Goal: Transaction & Acquisition: Purchase product/service

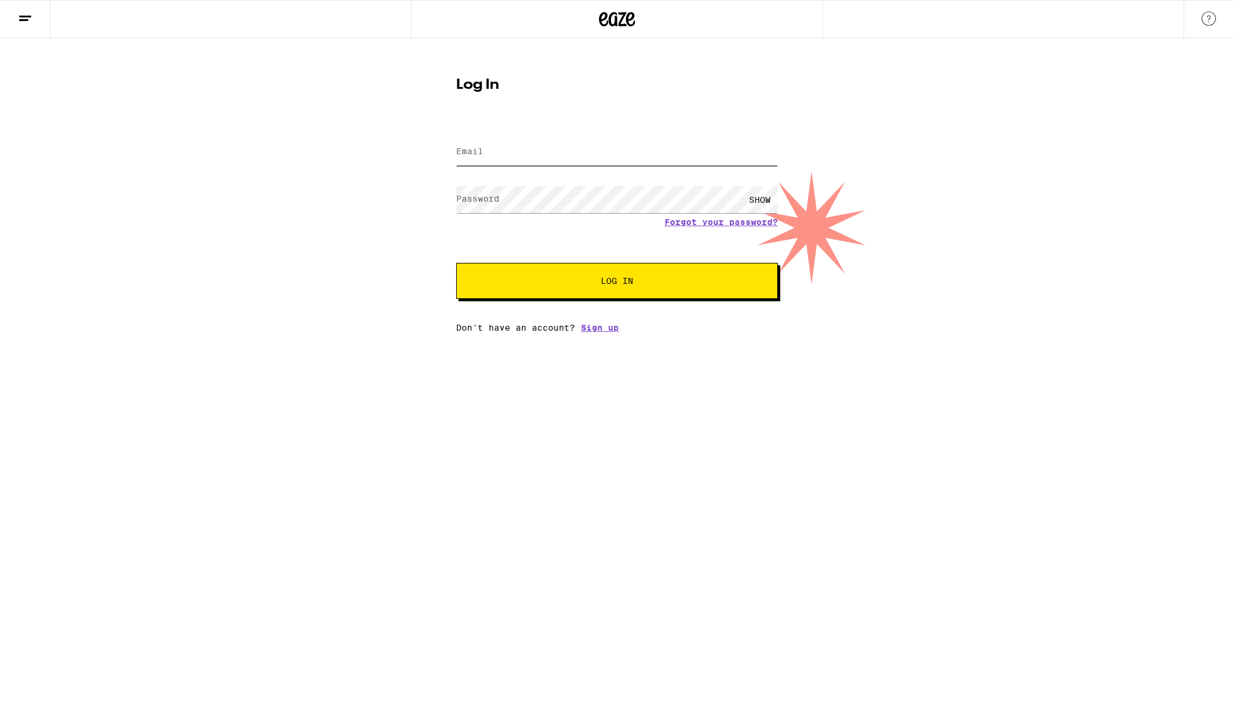
click at [576, 150] on input "Email" at bounding box center [617, 152] width 322 height 27
click at [0, 333] on com-1password-button at bounding box center [0, 333] width 0 height 0
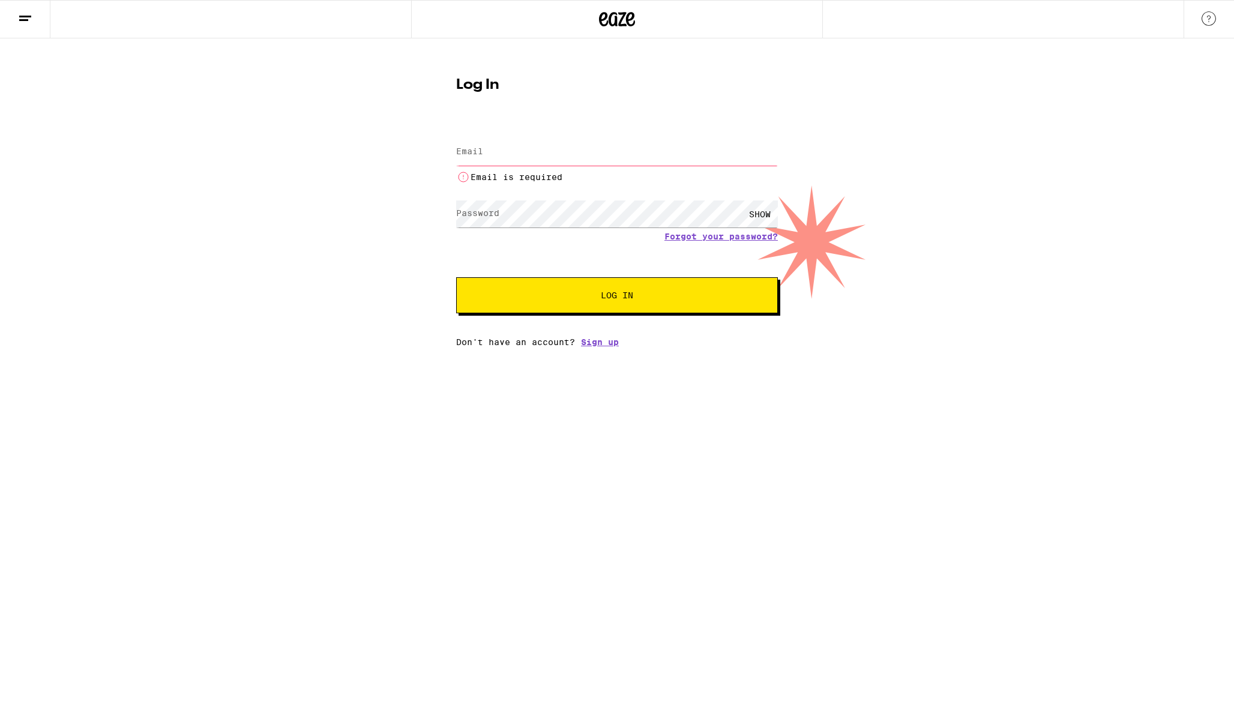
type input "[EMAIL_ADDRESS][DOMAIN_NAME]"
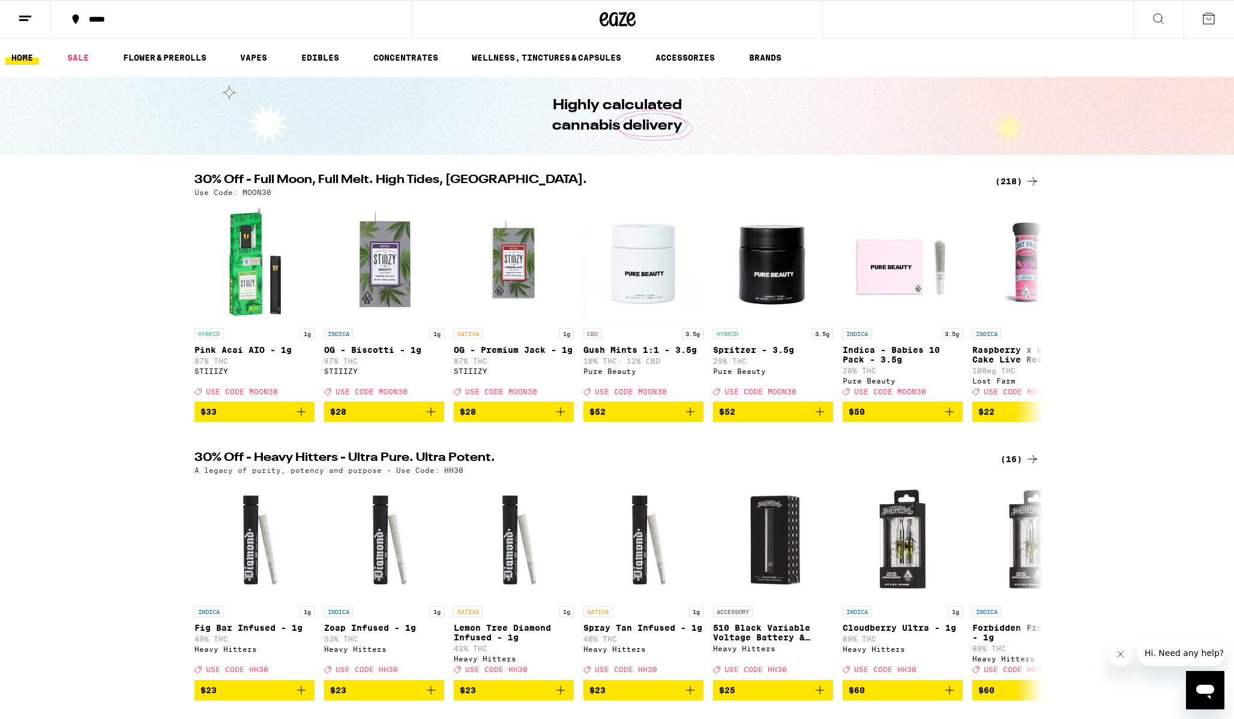
click at [91, 20] on div "*****" at bounding box center [238, 19] width 311 height 8
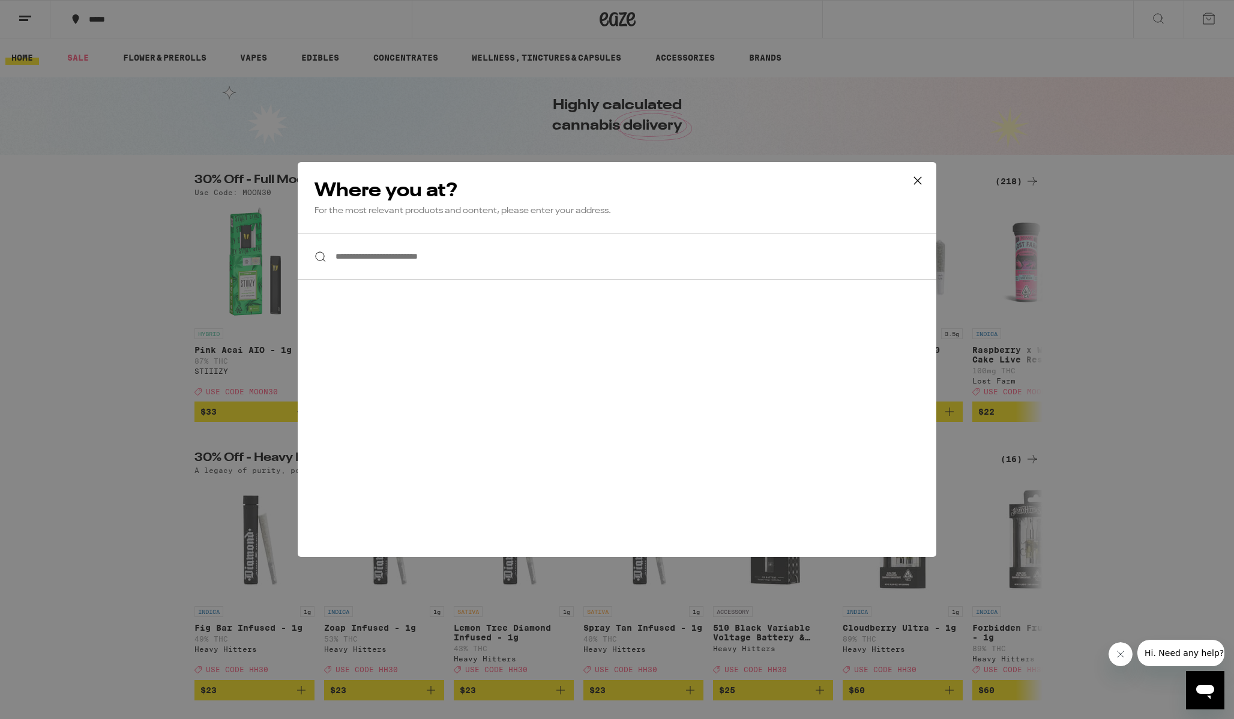
click at [437, 267] on input "**********" at bounding box center [617, 257] width 639 height 46
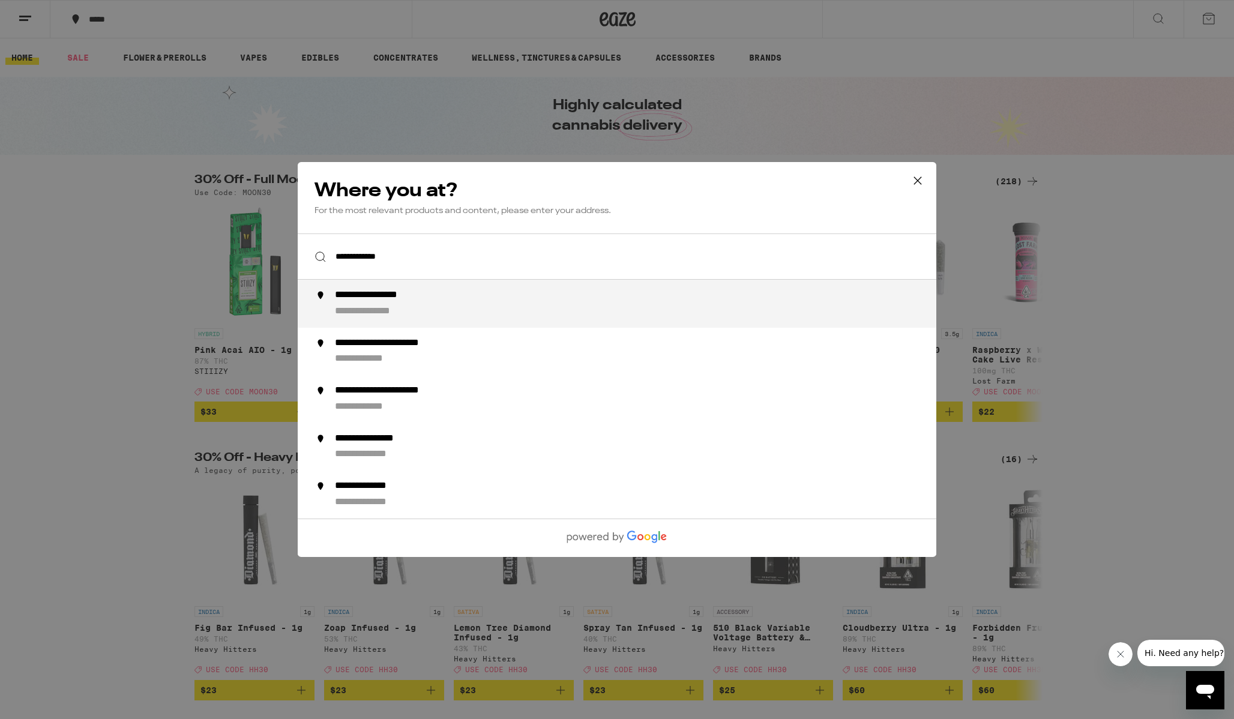
click at [427, 309] on div "**********" at bounding box center [381, 312] width 93 height 13
type input "**********"
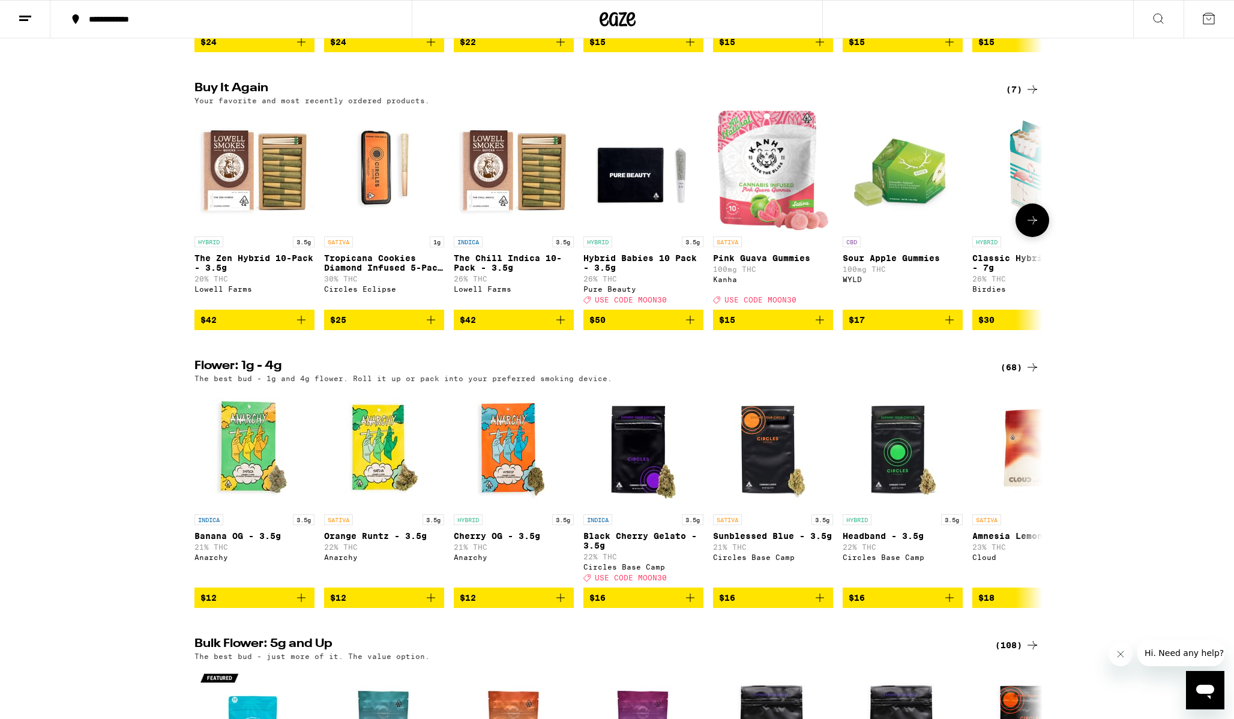
scroll to position [935, 0]
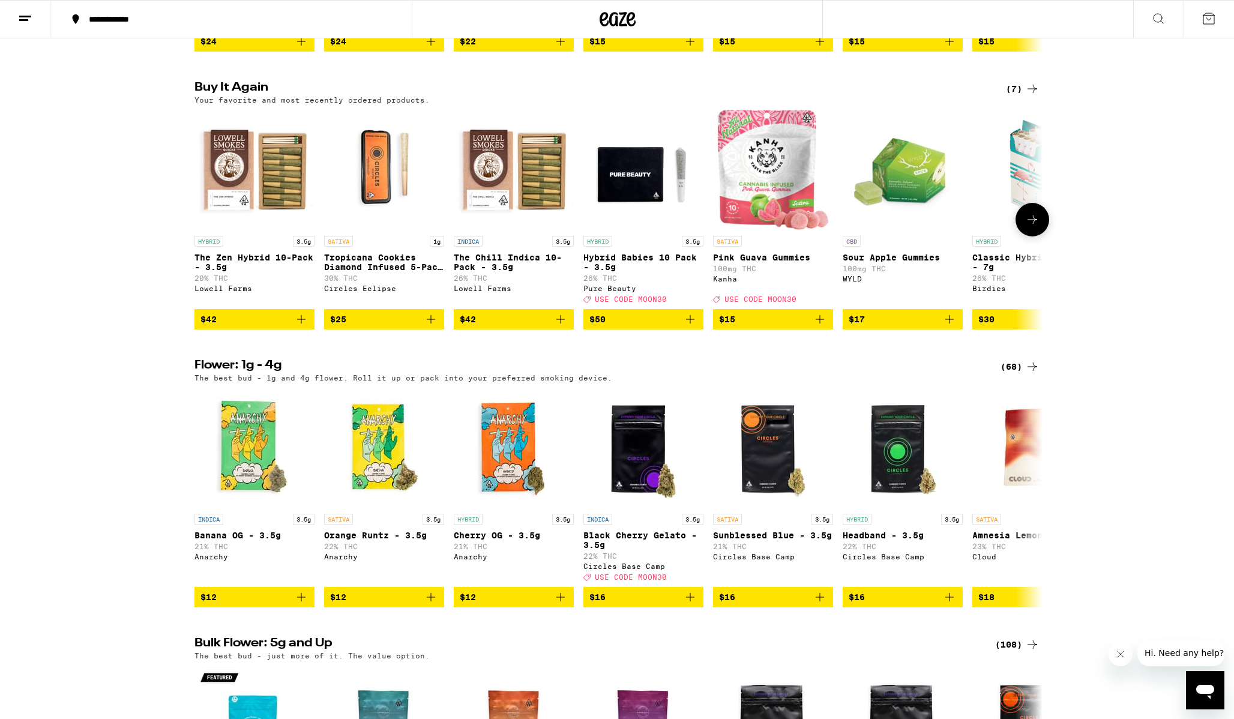
click at [562, 324] on icon "Add to bag" at bounding box center [561, 319] width 8 height 8
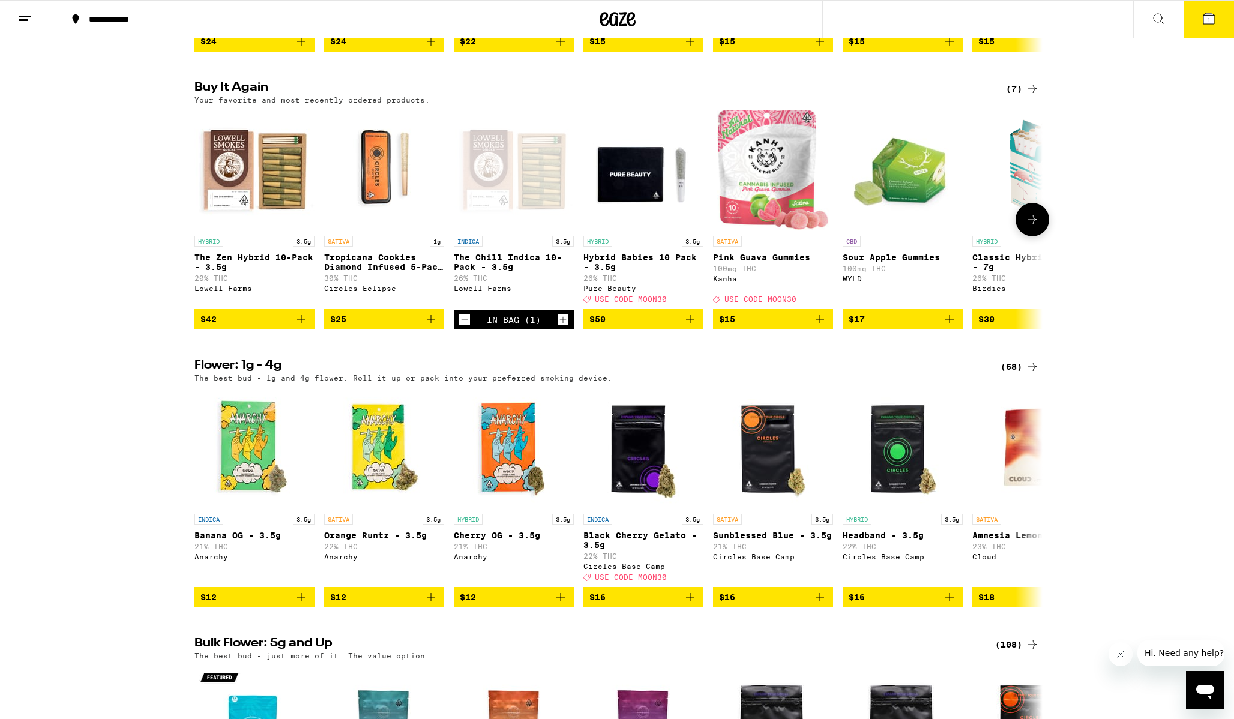
scroll to position [973, 0]
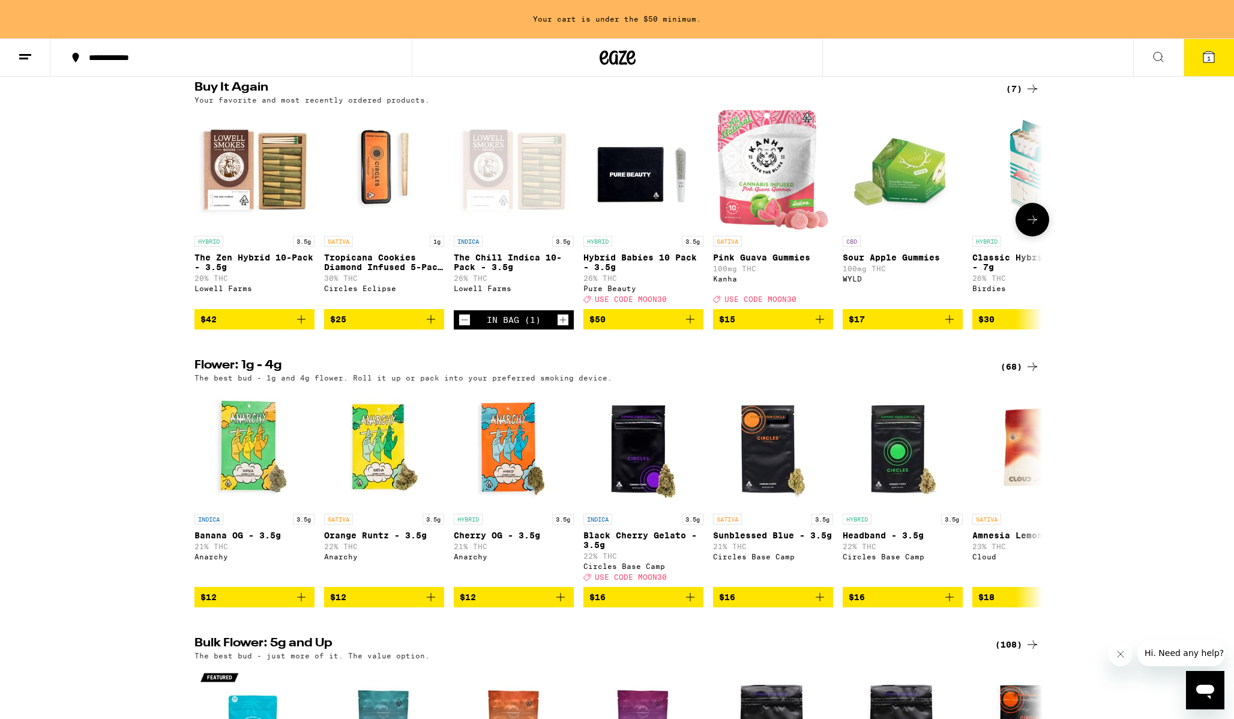
click at [1029, 227] on icon at bounding box center [1033, 220] width 14 height 14
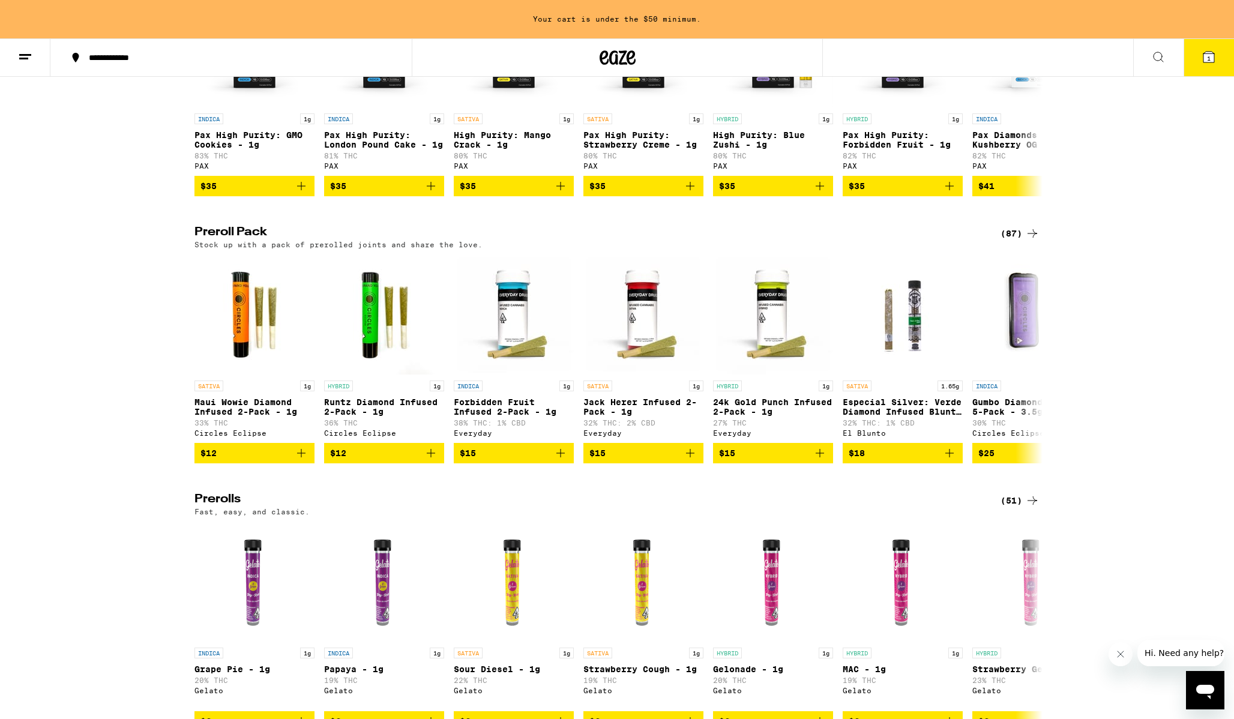
scroll to position [2734, 0]
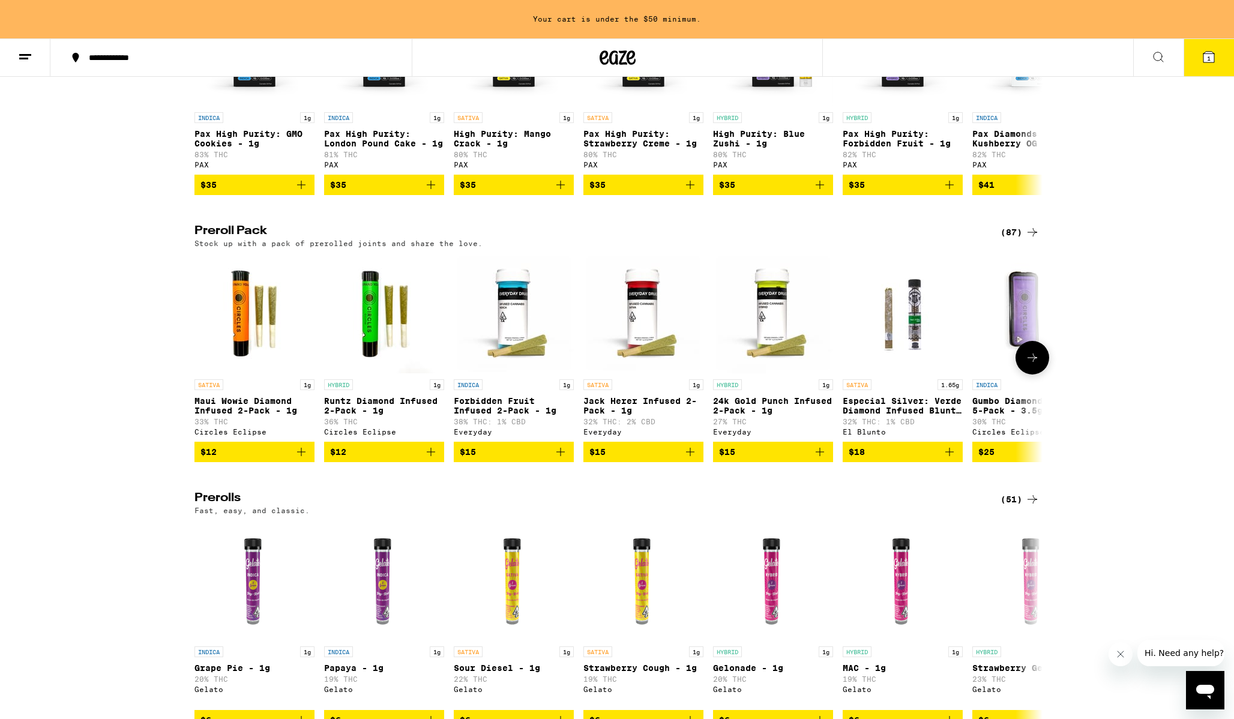
click at [1032, 365] on icon at bounding box center [1033, 358] width 14 height 14
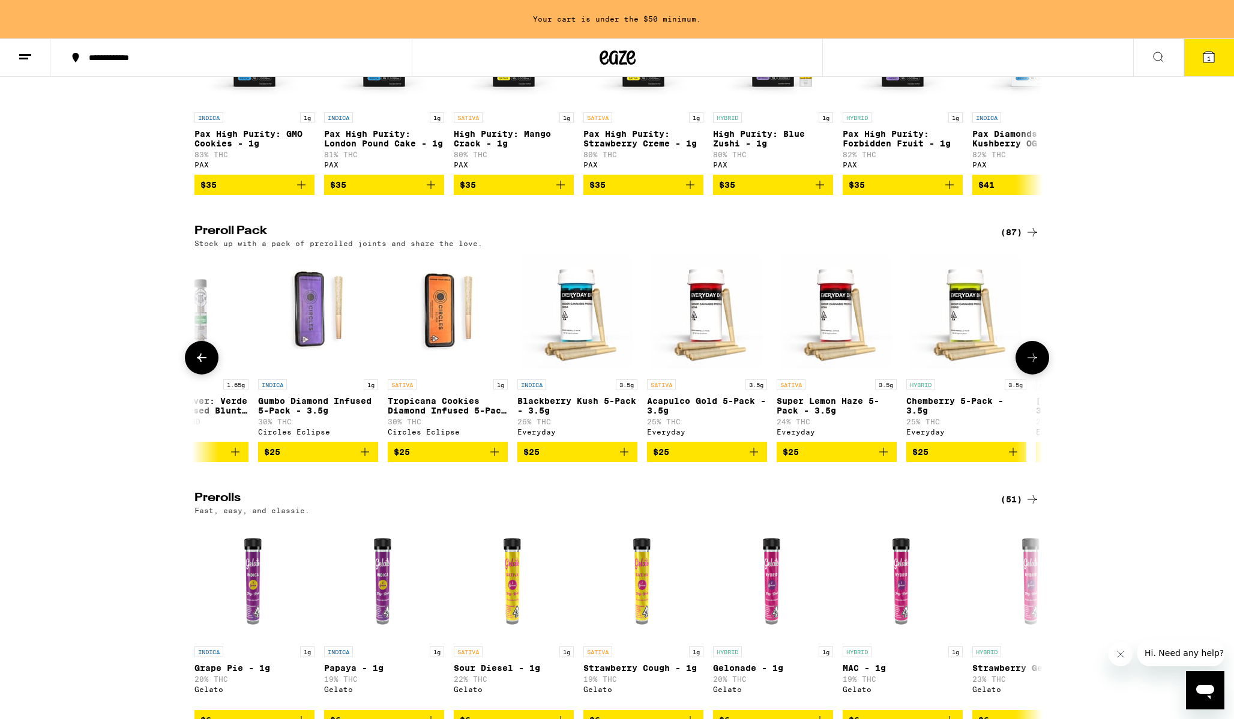
click at [1032, 365] on icon at bounding box center [1033, 358] width 14 height 14
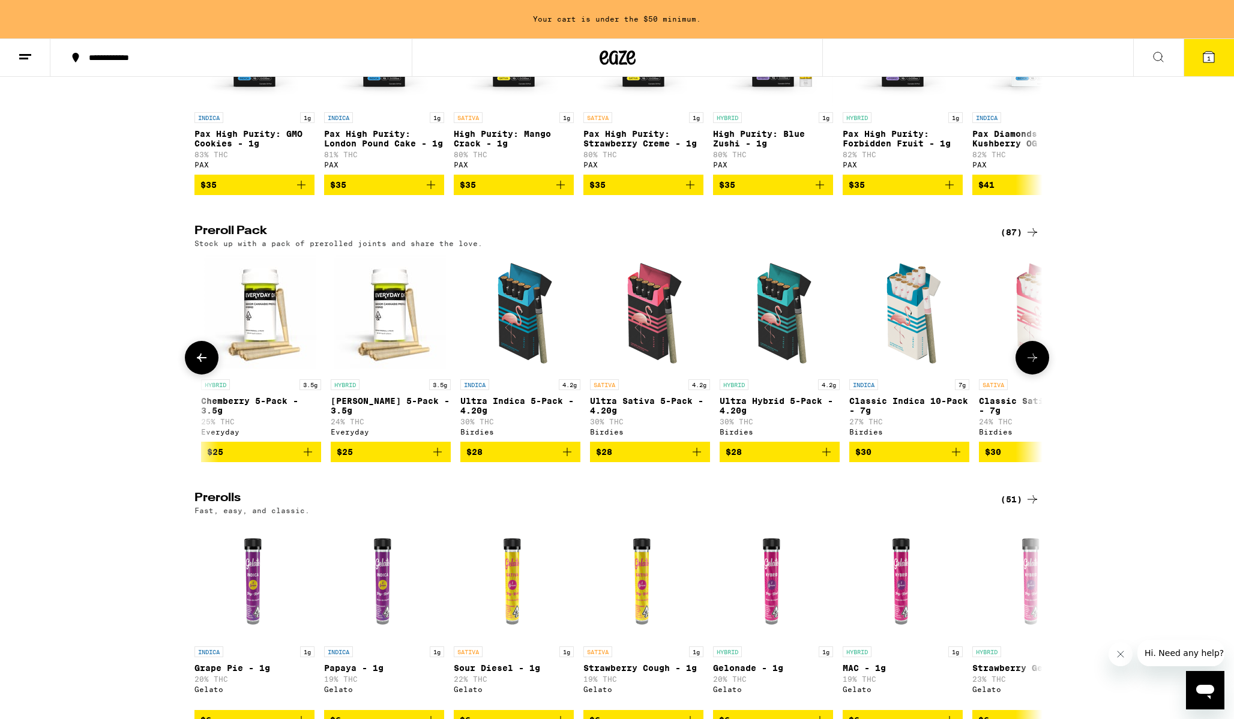
scroll to position [0, 1429]
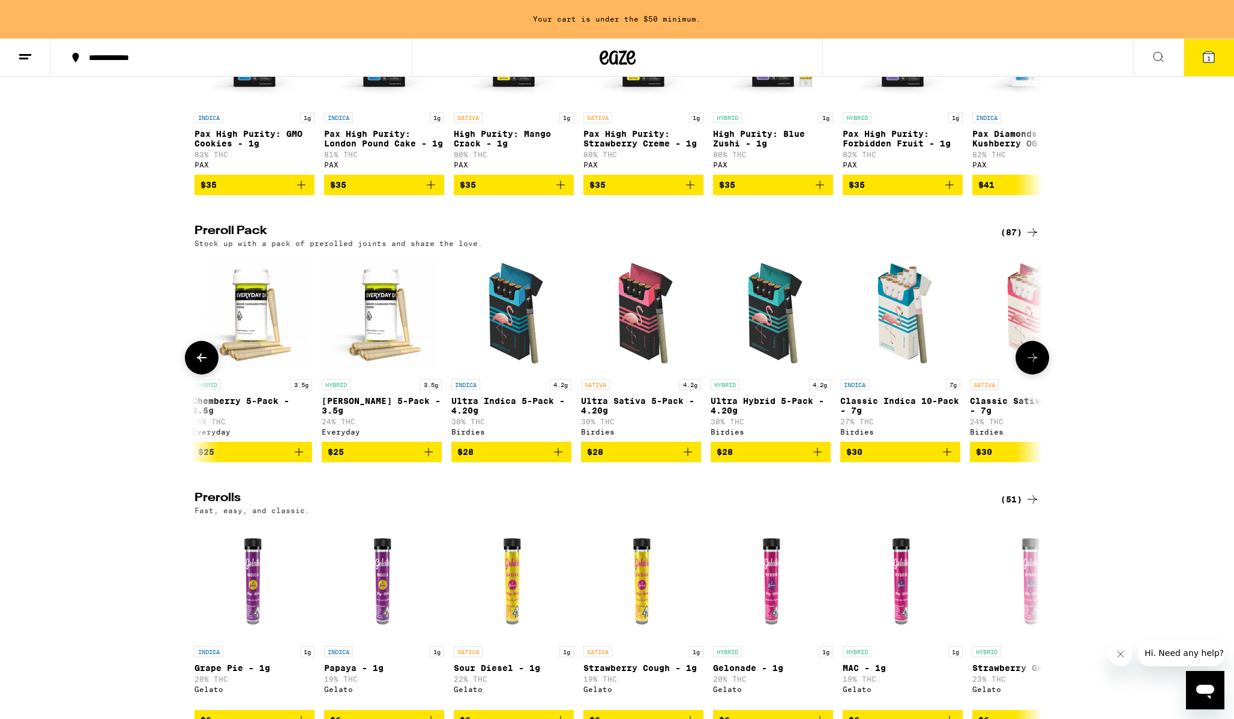
click at [1032, 365] on icon at bounding box center [1033, 358] width 14 height 14
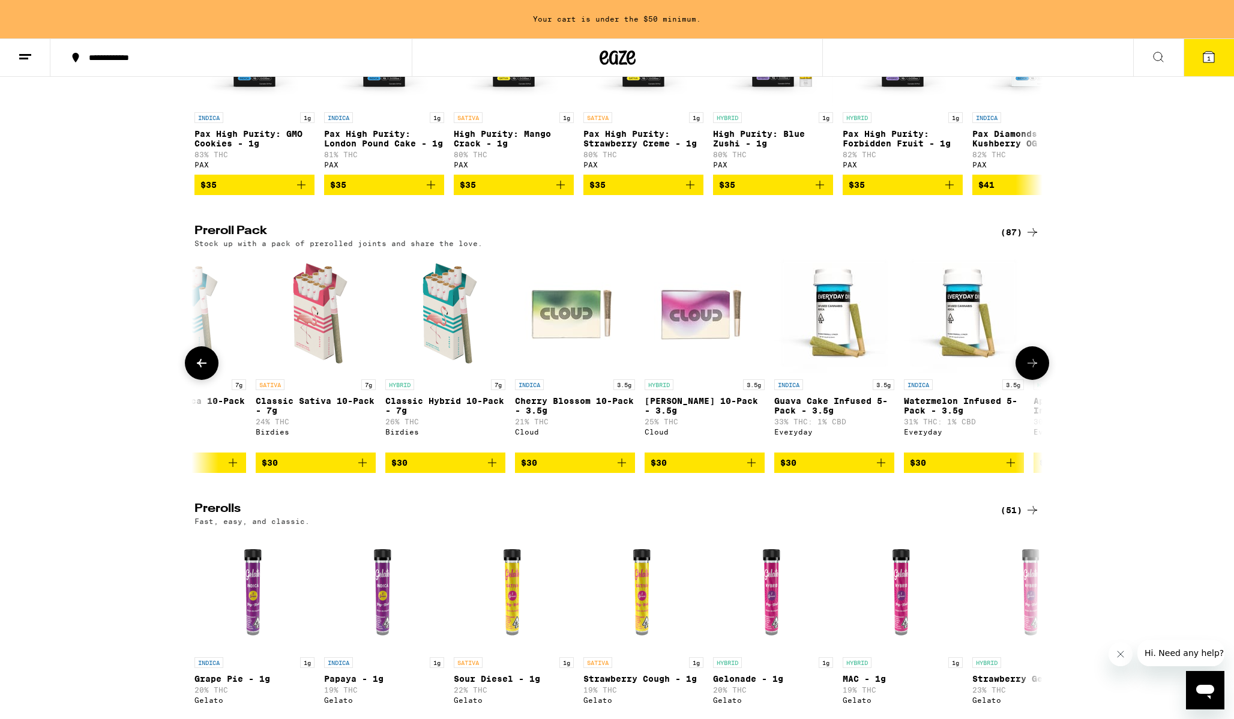
click at [1032, 370] on icon at bounding box center [1033, 363] width 14 height 14
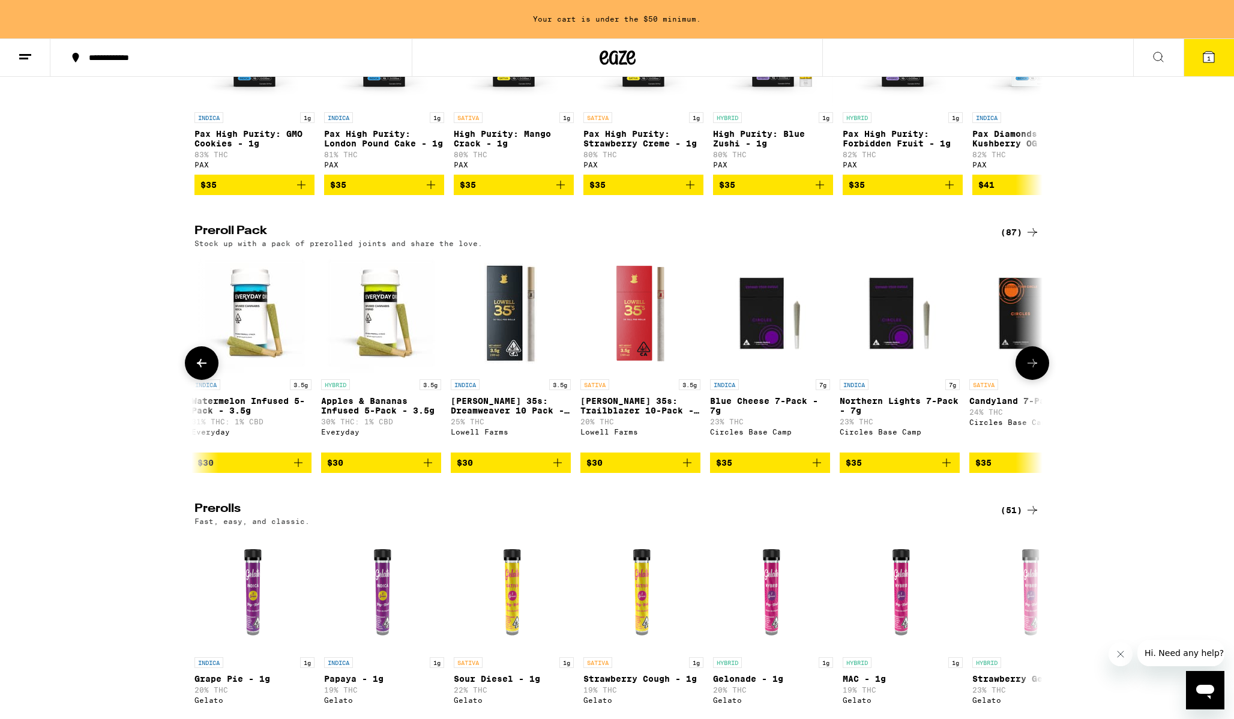
scroll to position [0, 2858]
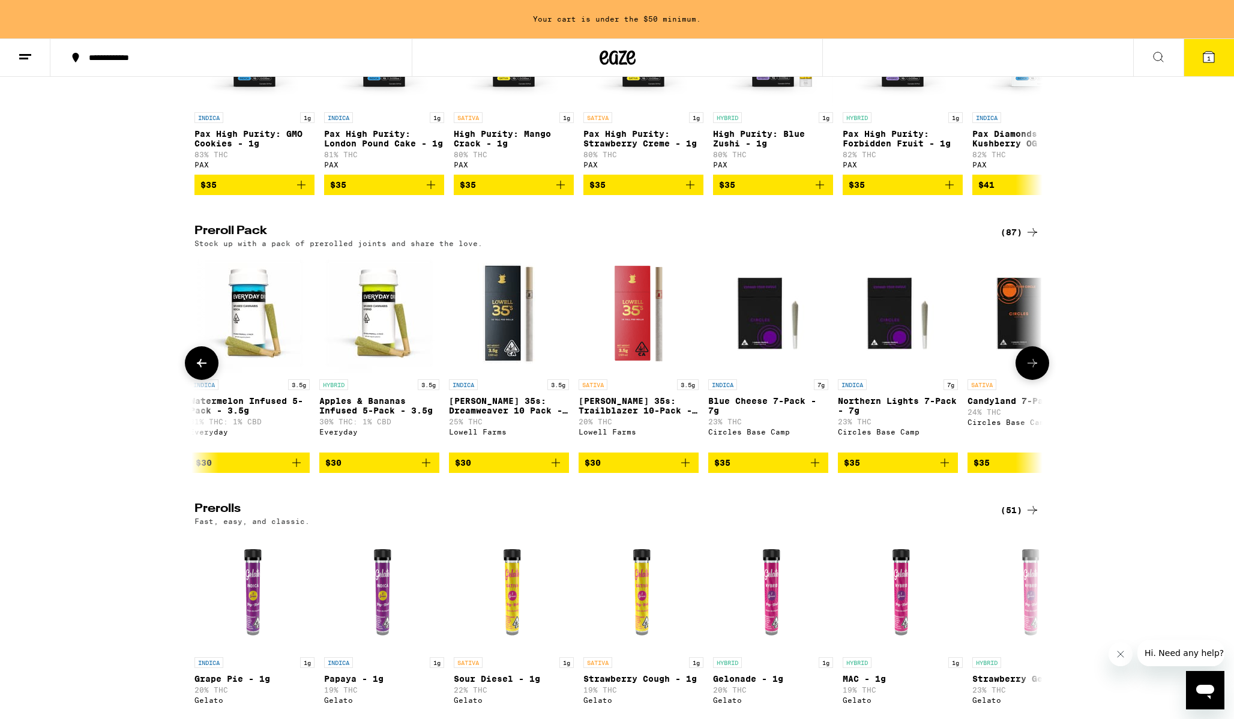
click at [686, 470] on icon "Add to bag" at bounding box center [685, 463] width 14 height 14
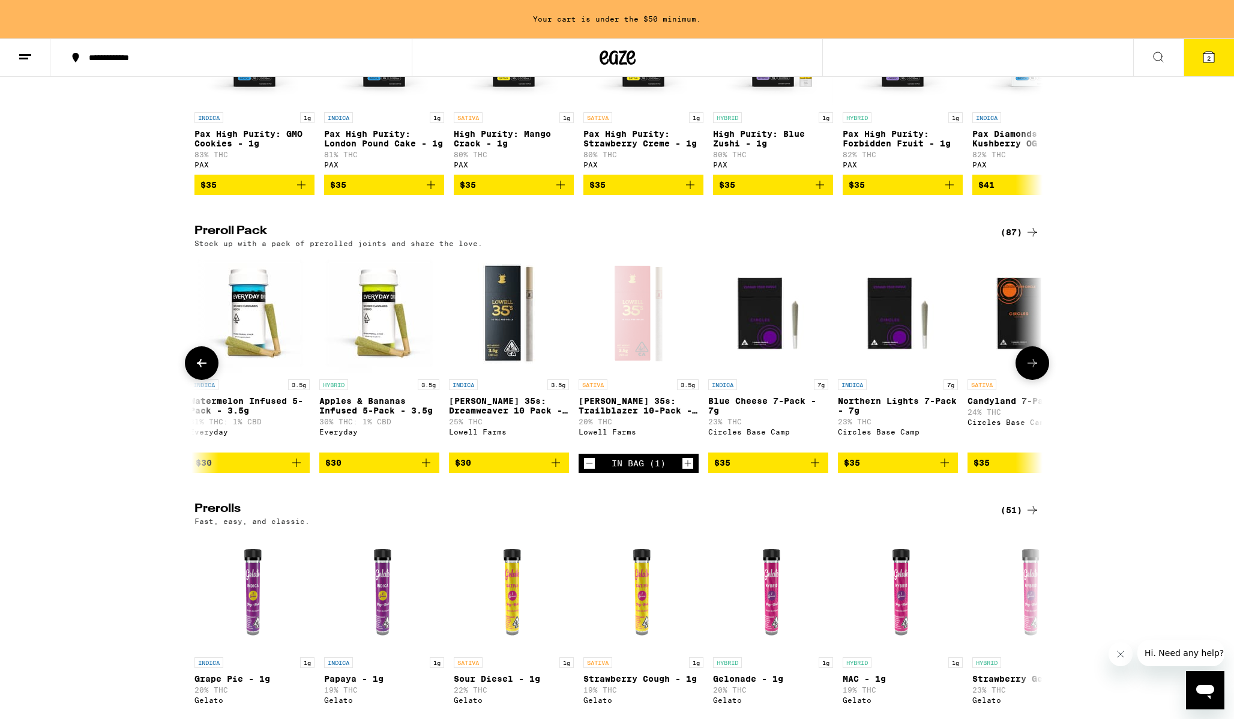
scroll to position [2696, 0]
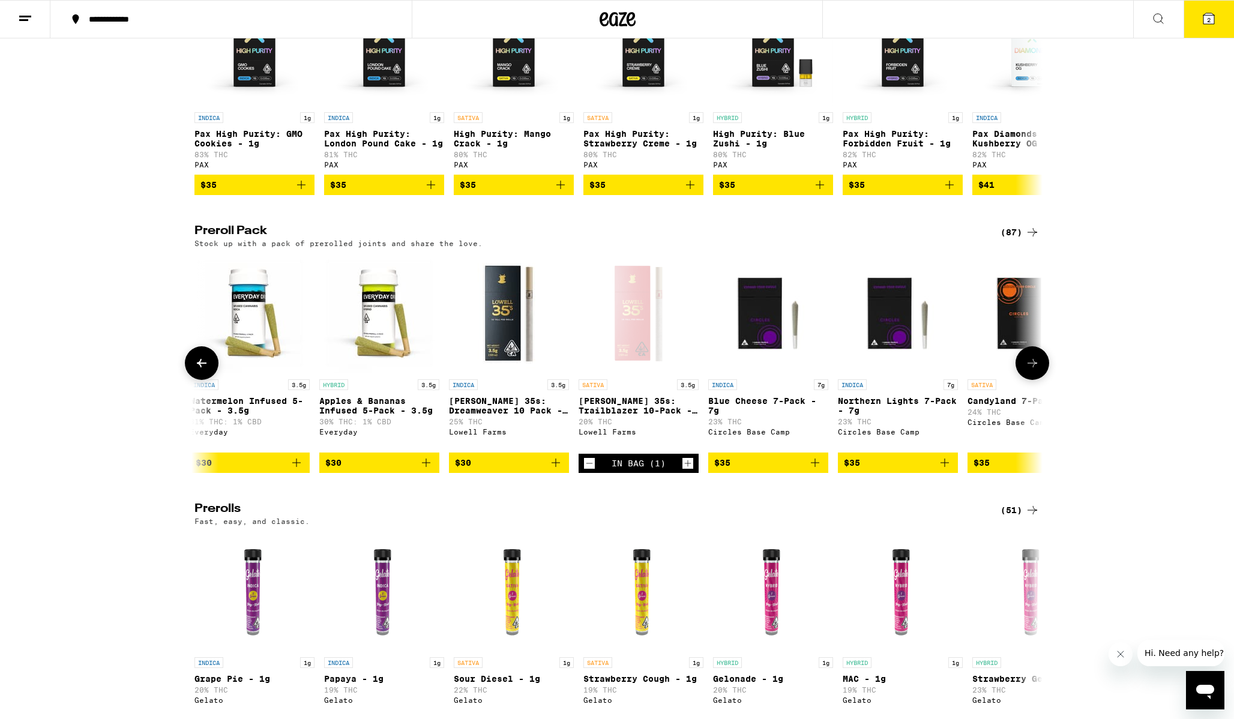
click at [1038, 370] on icon at bounding box center [1033, 363] width 14 height 14
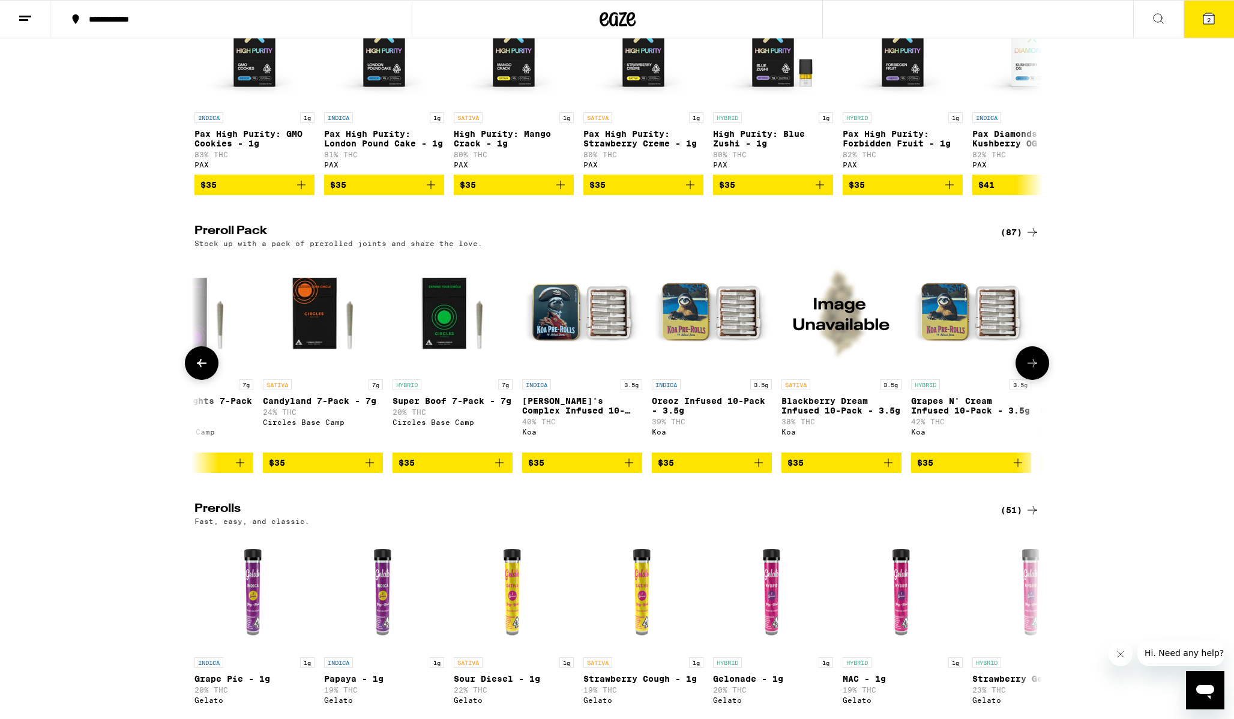
scroll to position [0, 3572]
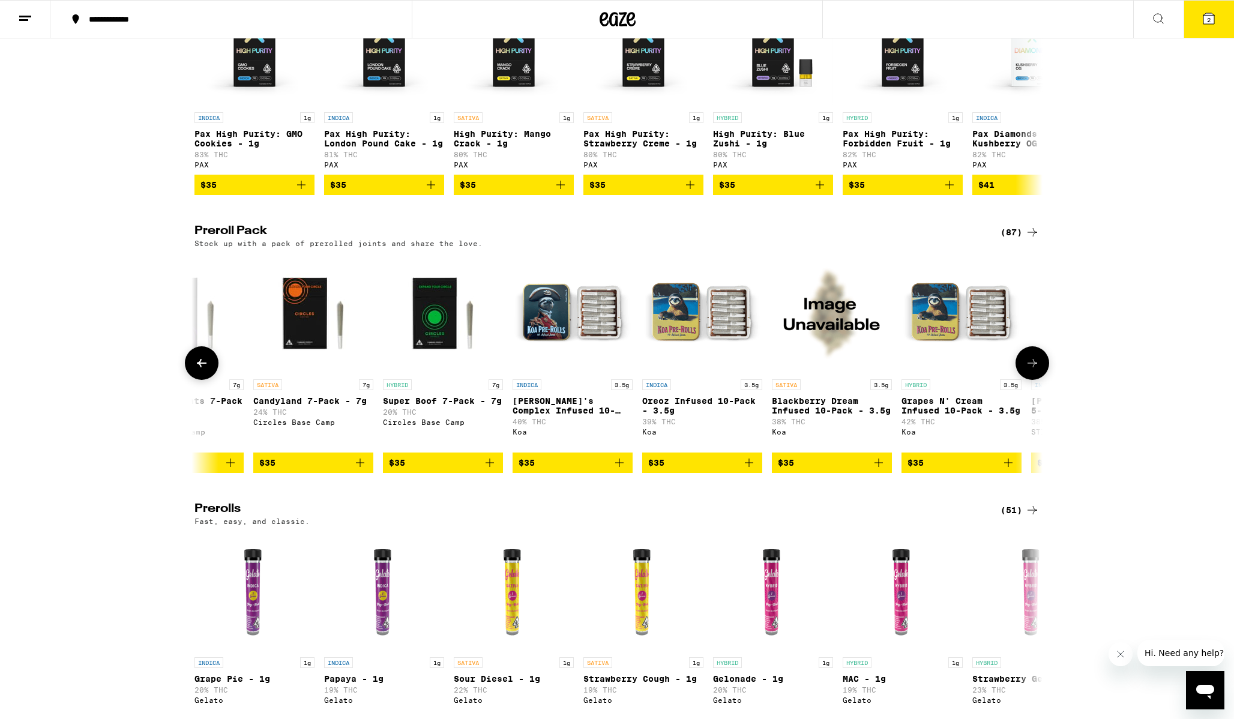
click at [1038, 380] on button at bounding box center [1033, 363] width 34 height 34
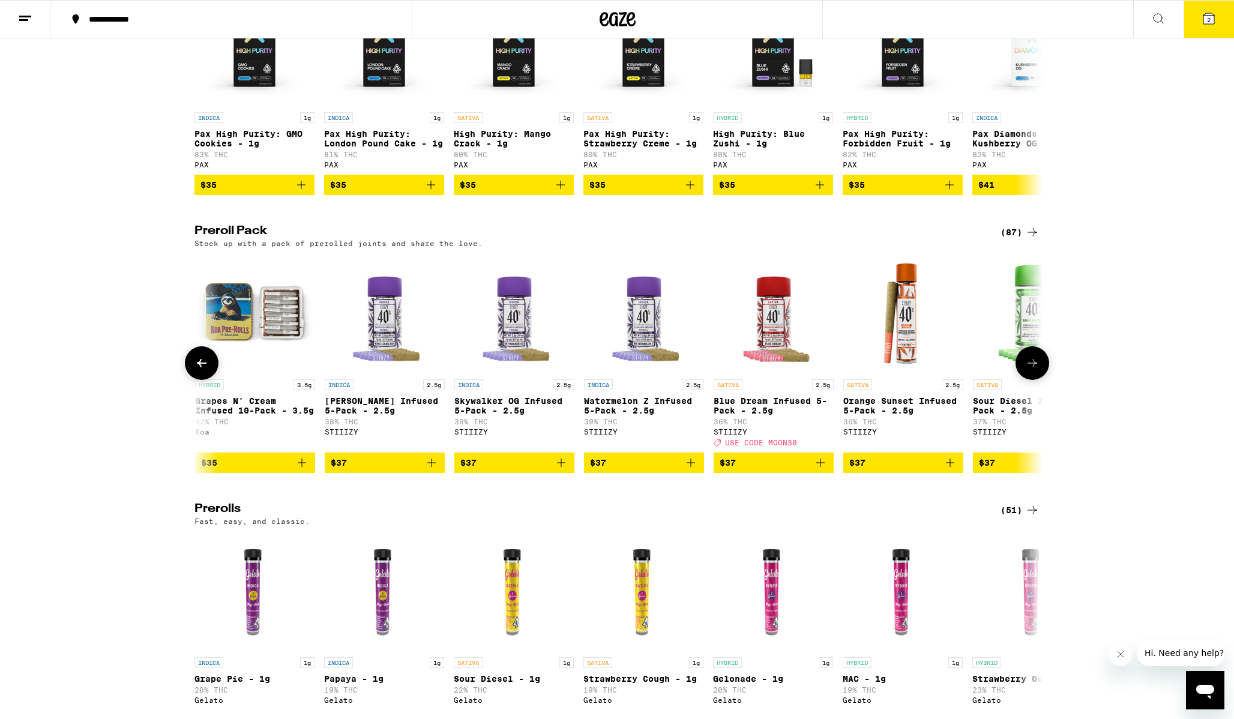
scroll to position [0, 4287]
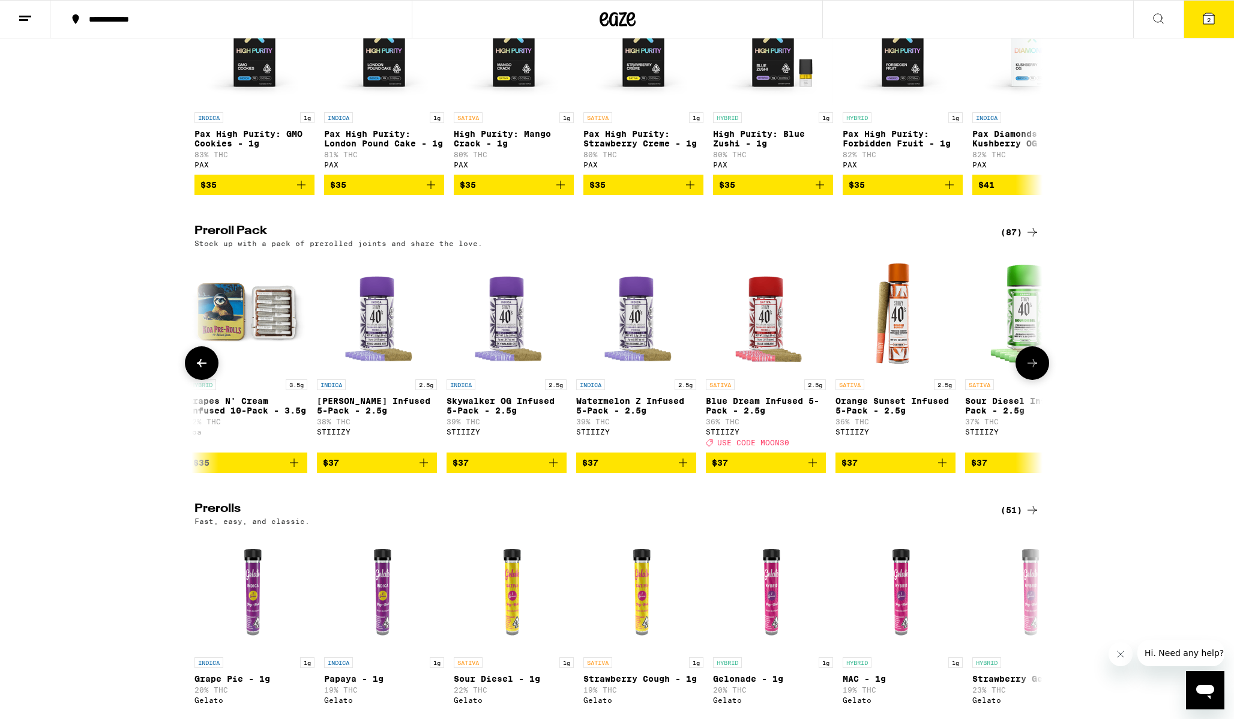
click at [292, 470] on icon "Add to bag" at bounding box center [294, 463] width 14 height 14
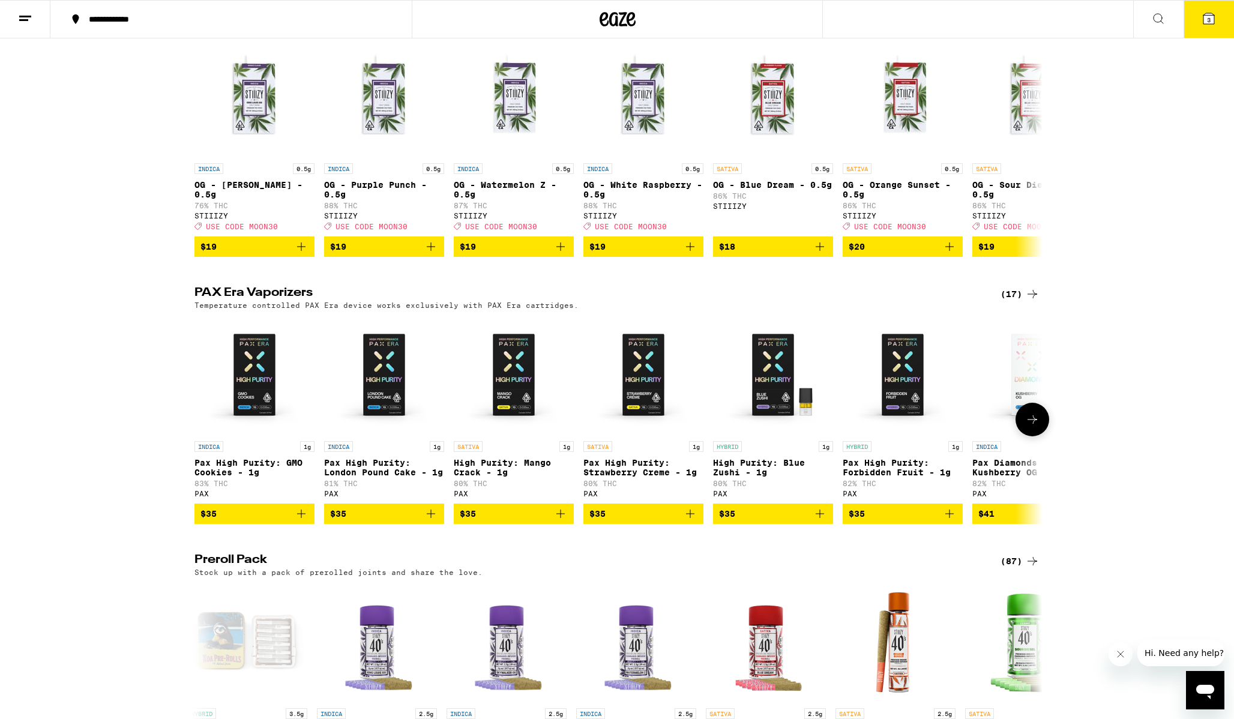
scroll to position [2086, 0]
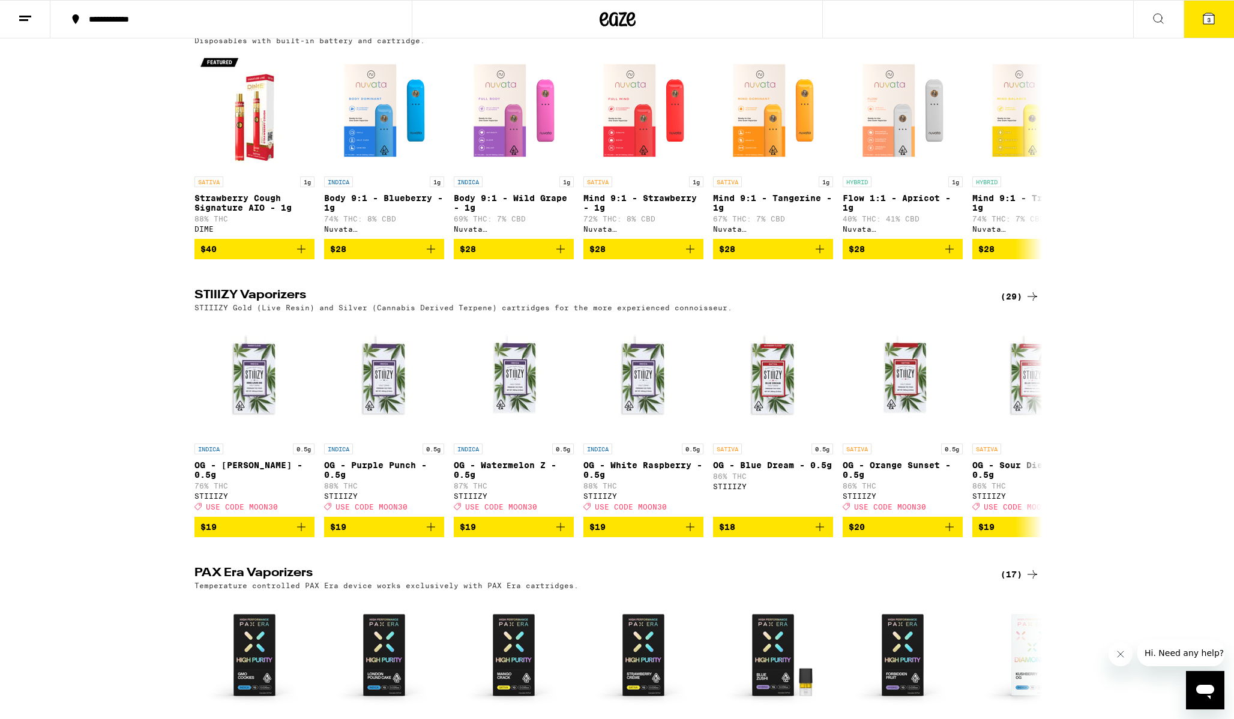
click at [1204, 22] on icon at bounding box center [1209, 18] width 11 height 11
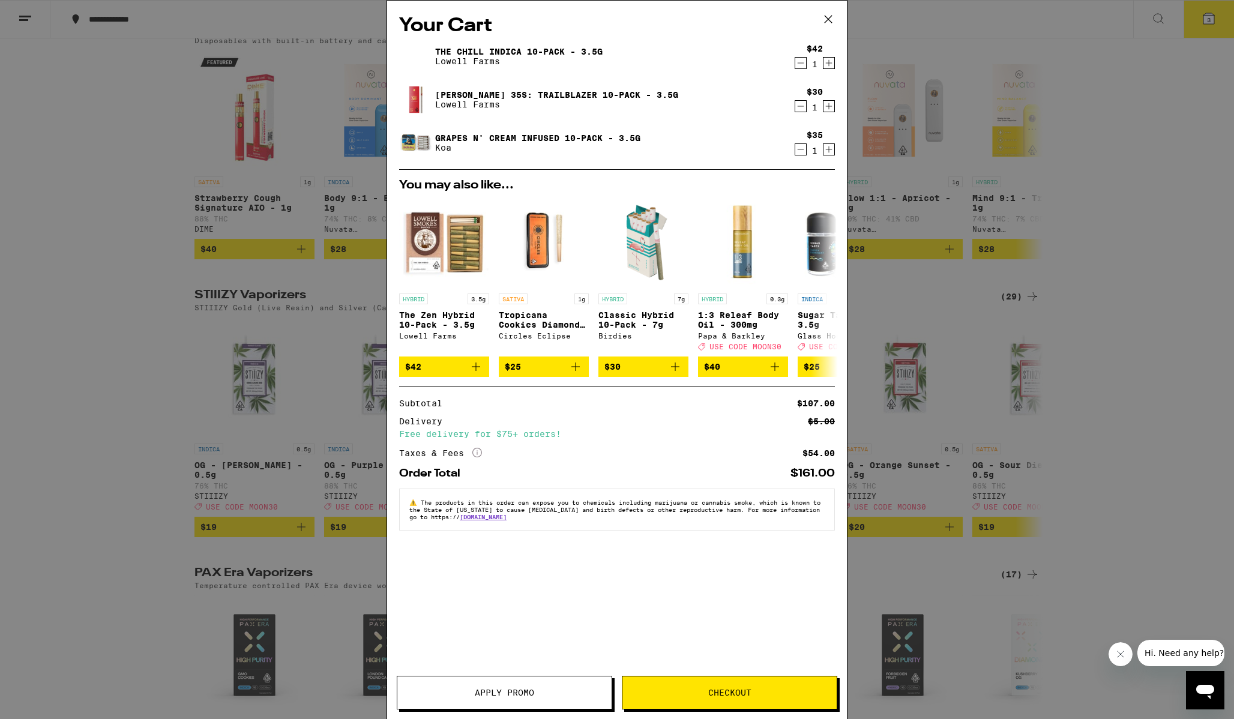
click at [801, 106] on icon "Decrement" at bounding box center [801, 106] width 11 height 14
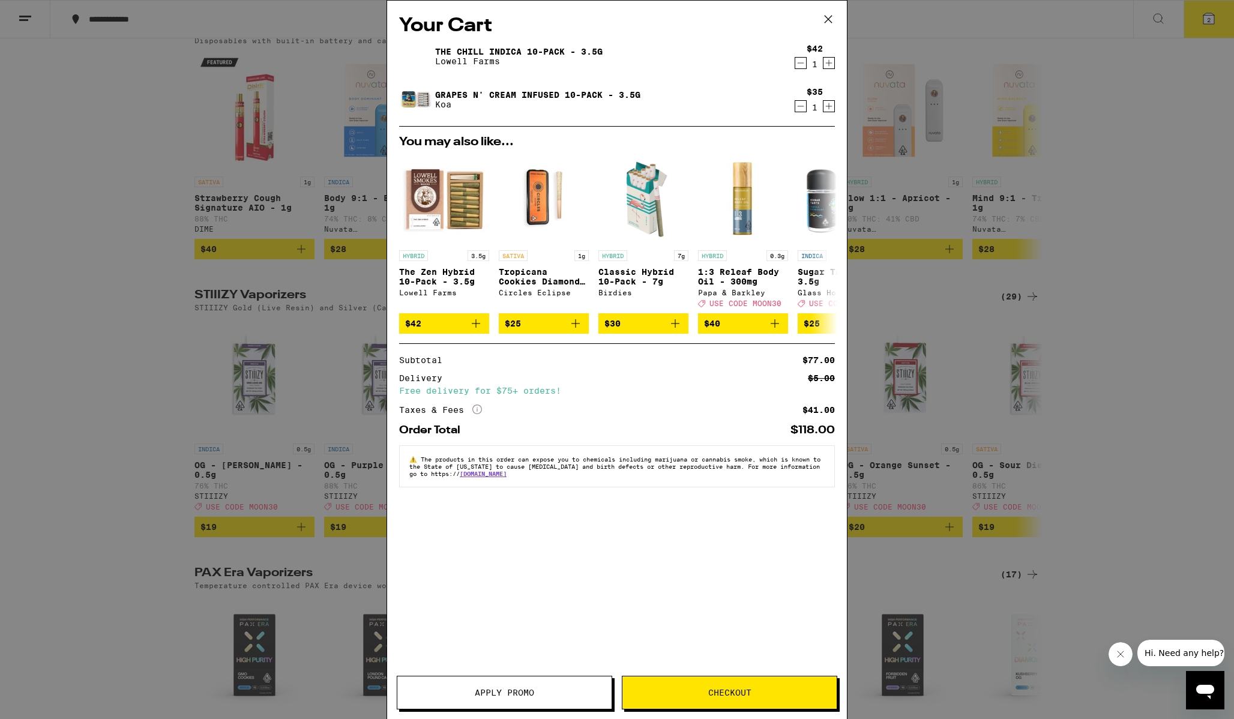
click at [721, 699] on button "Checkout" at bounding box center [730, 693] width 216 height 34
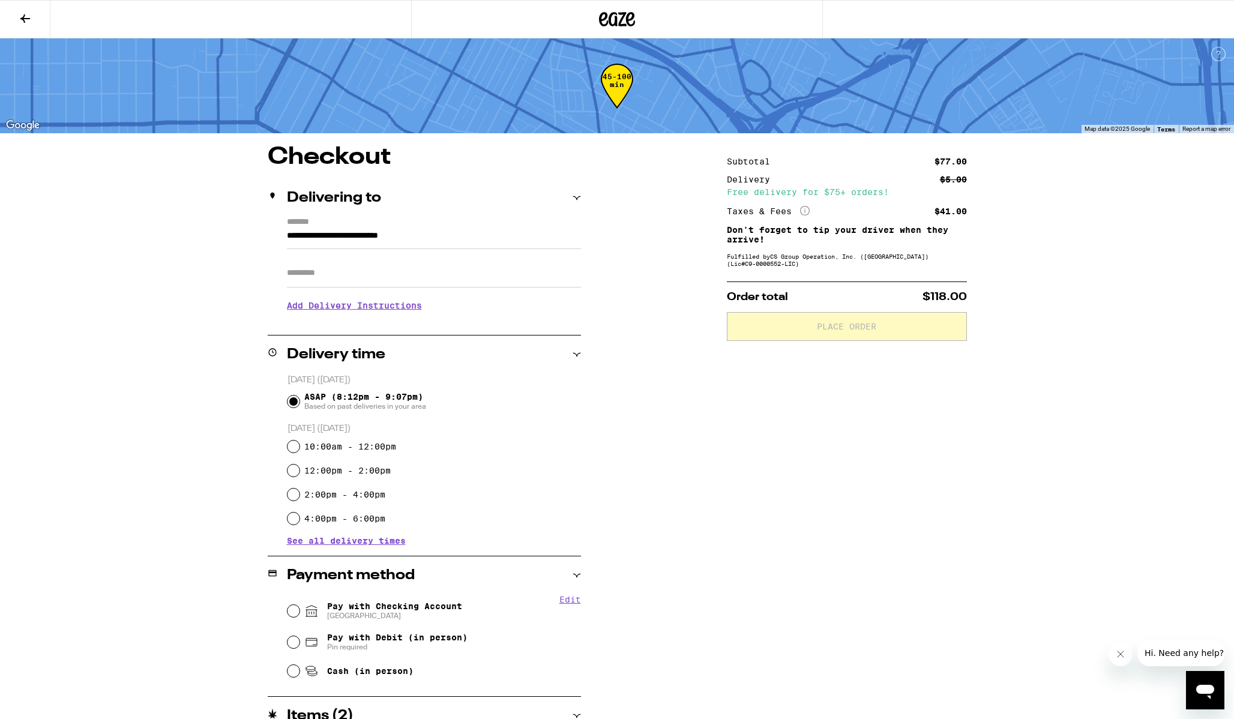
scroll to position [103, 0]
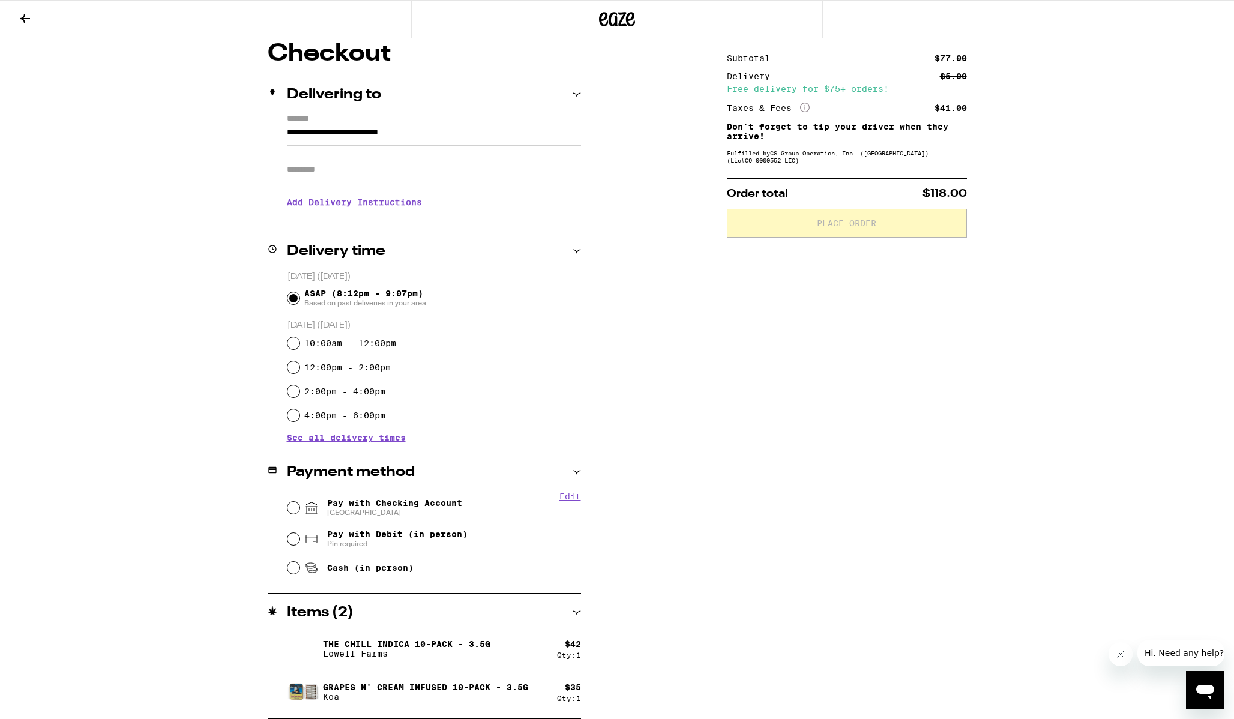
click at [393, 508] on span "Pay with Checking Account CHASE COLLEGE" at bounding box center [394, 507] width 135 height 19
click at [300, 508] on input "Pay with Checking Account CHASE COLLEGE" at bounding box center [294, 508] width 12 height 12
radio input "true"
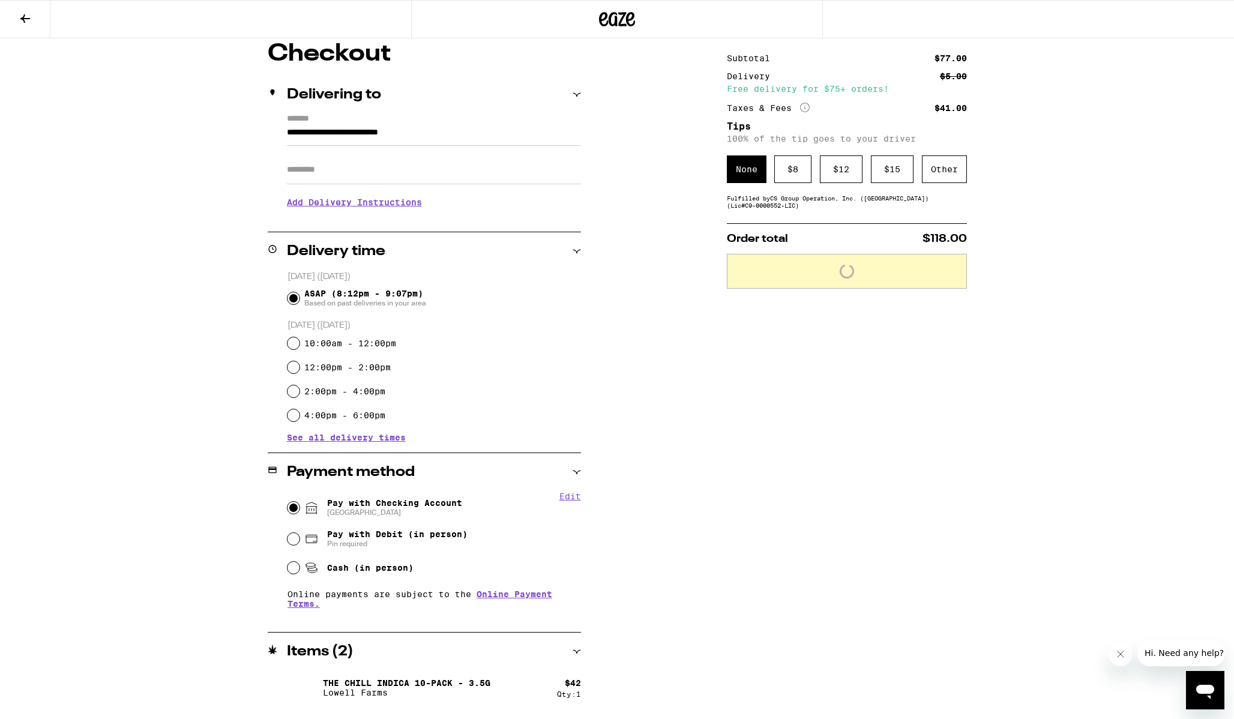
scroll to position [0, 0]
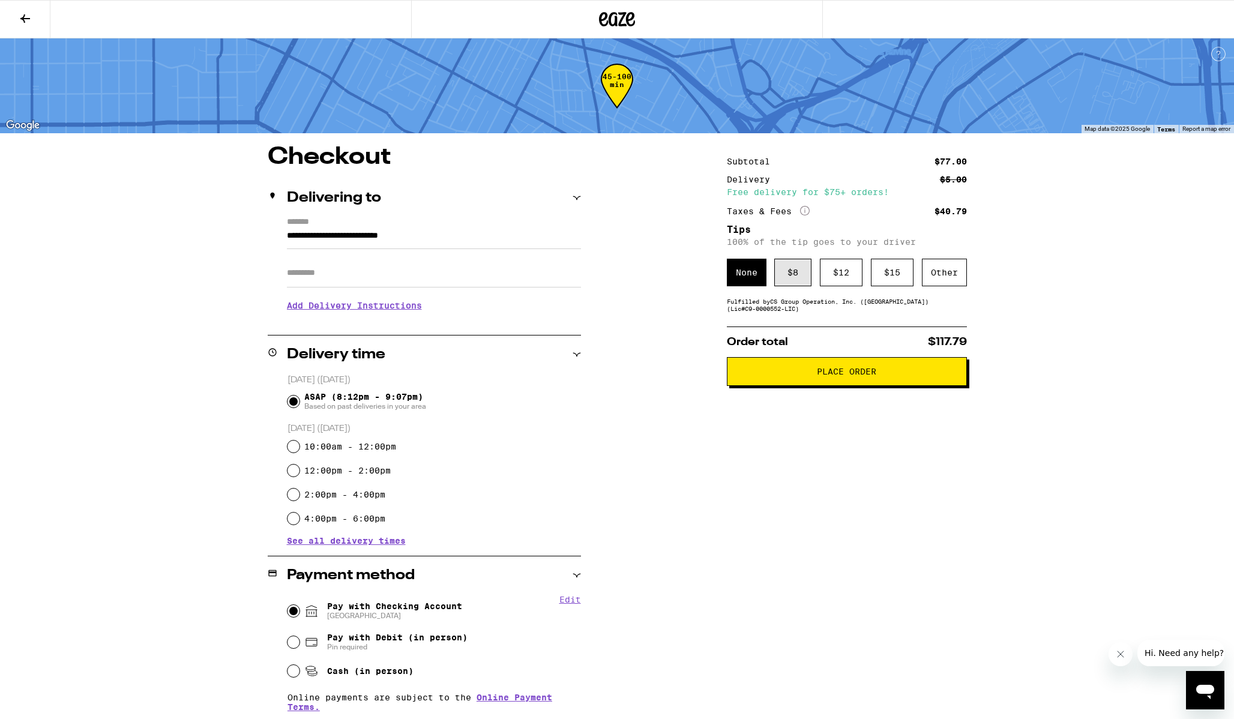
click at [797, 261] on div "$ 8" at bounding box center [793, 273] width 37 height 28
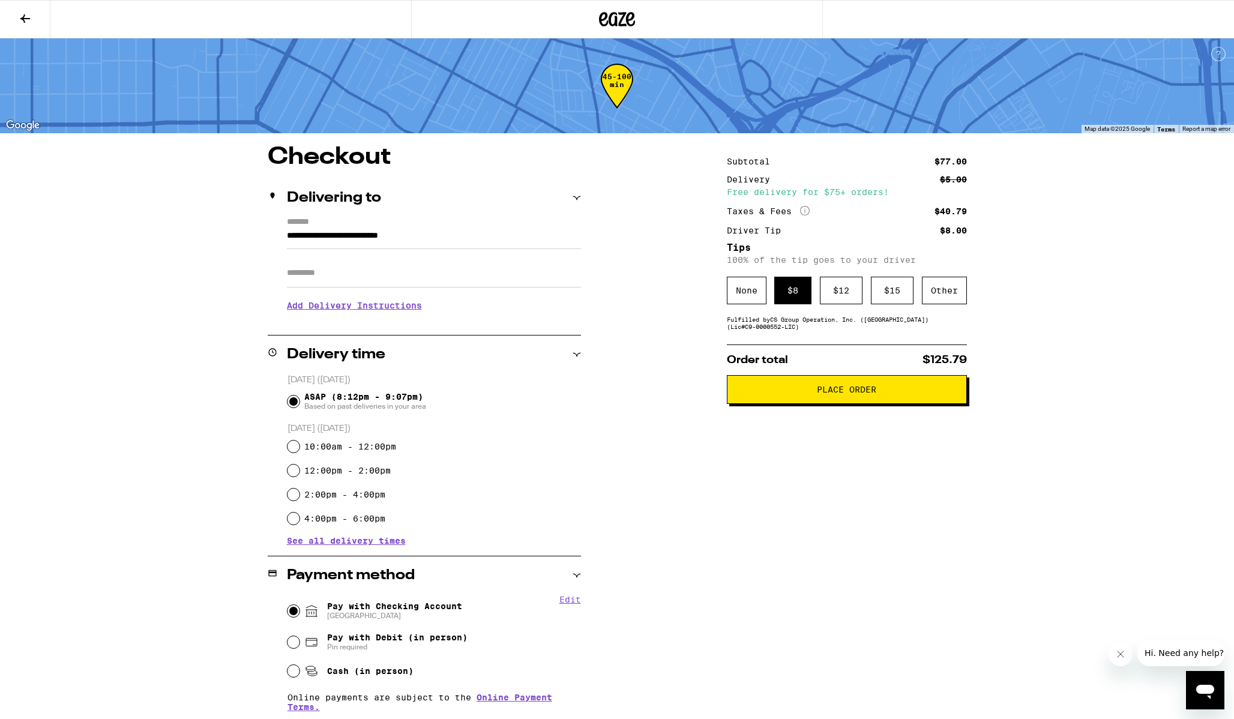
click at [845, 394] on span "Place Order" at bounding box center [846, 389] width 59 height 8
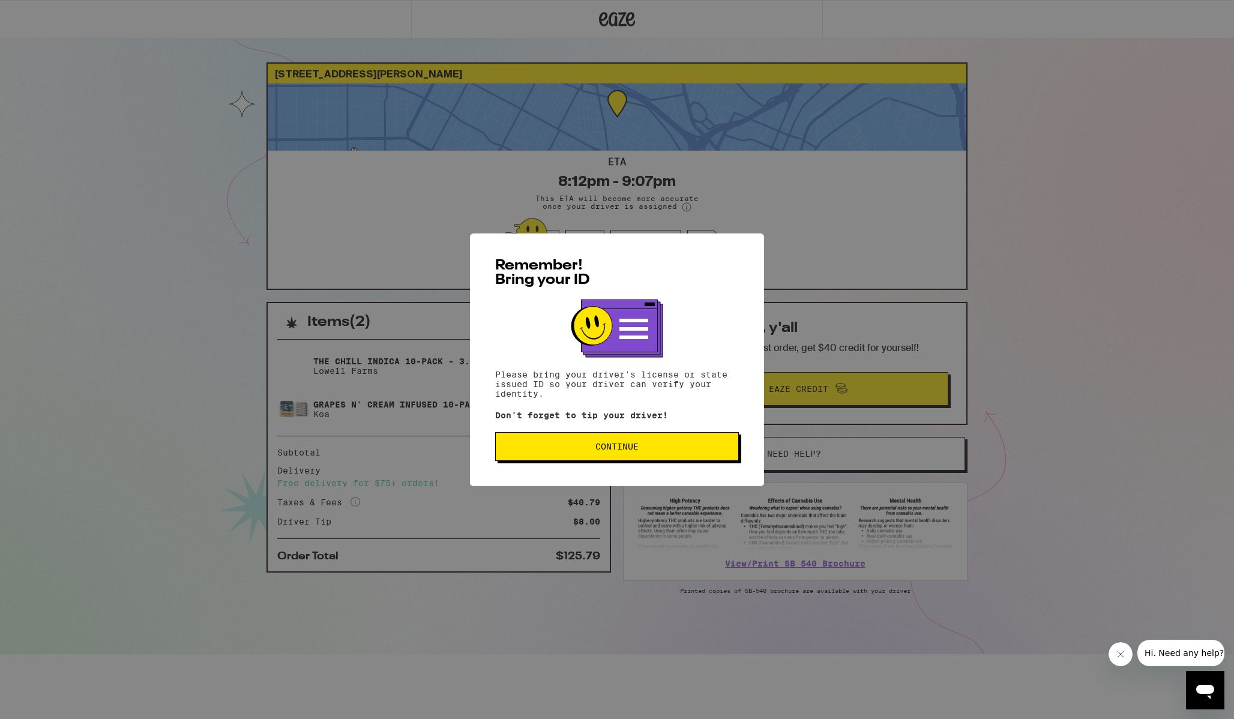
click at [621, 459] on button "Continue" at bounding box center [617, 446] width 244 height 29
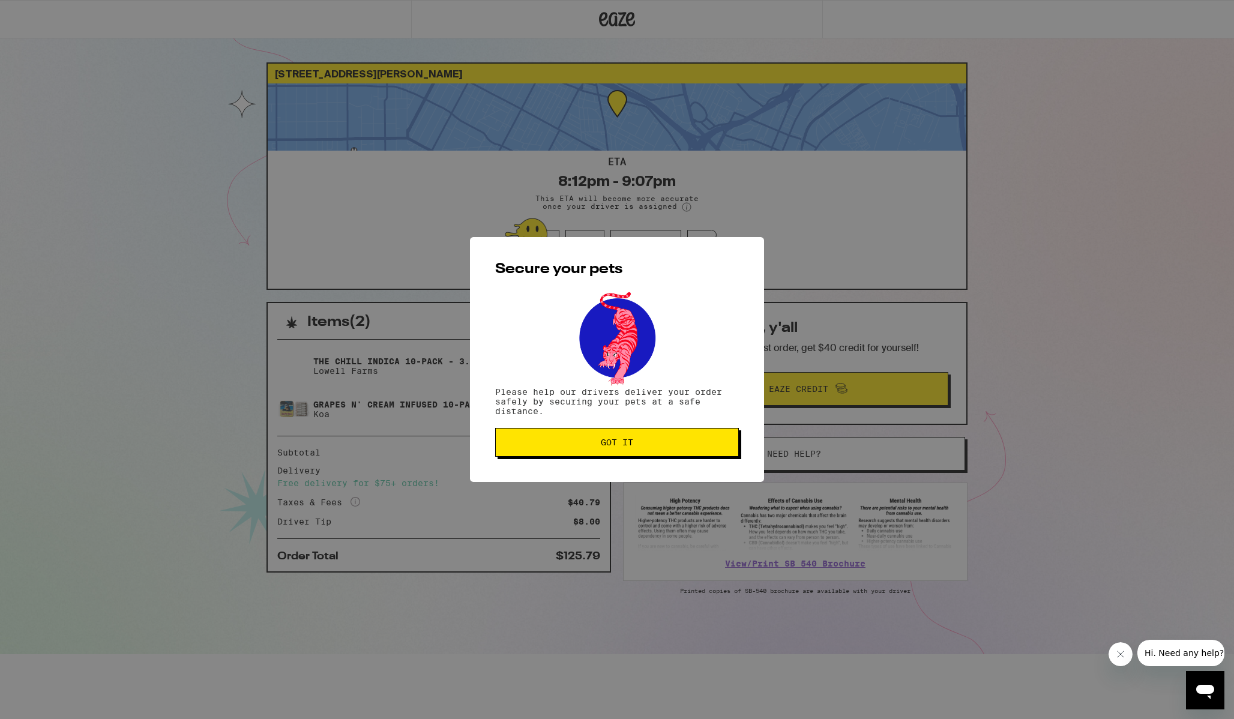
click at [614, 438] on button "Got it" at bounding box center [617, 442] width 244 height 29
